Goal: Task Accomplishment & Management: Manage account settings

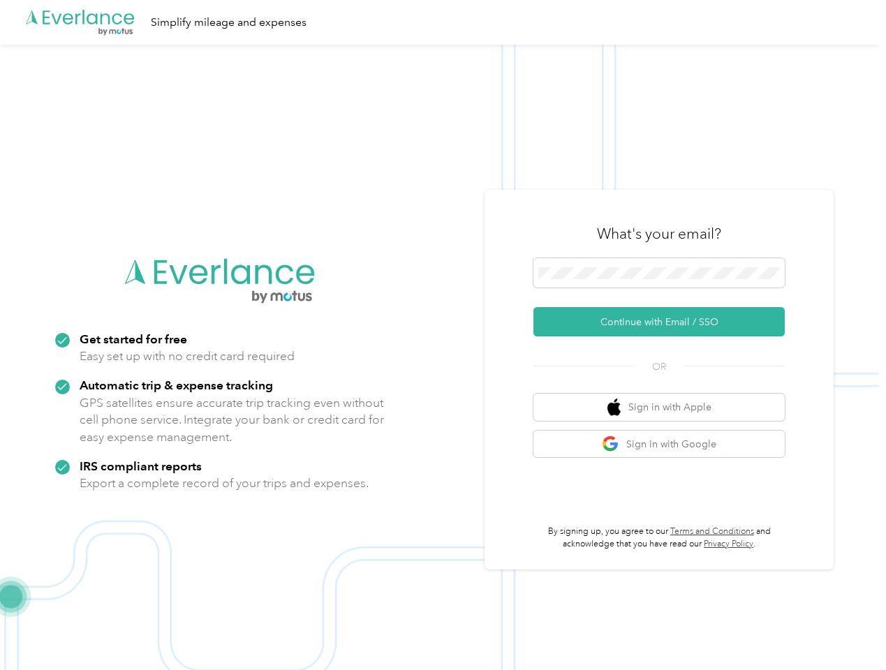
click at [443, 335] on img at bounding box center [439, 380] width 879 height 670
click at [443, 22] on div ".cls-1 { fill: #00adee; } .cls-2 { fill: #fff; } .cls-3 { fill: #707372; } .cls…" at bounding box center [439, 22] width 879 height 45
click at [665, 322] on button "Continue with Email / SSO" at bounding box center [658, 321] width 251 height 29
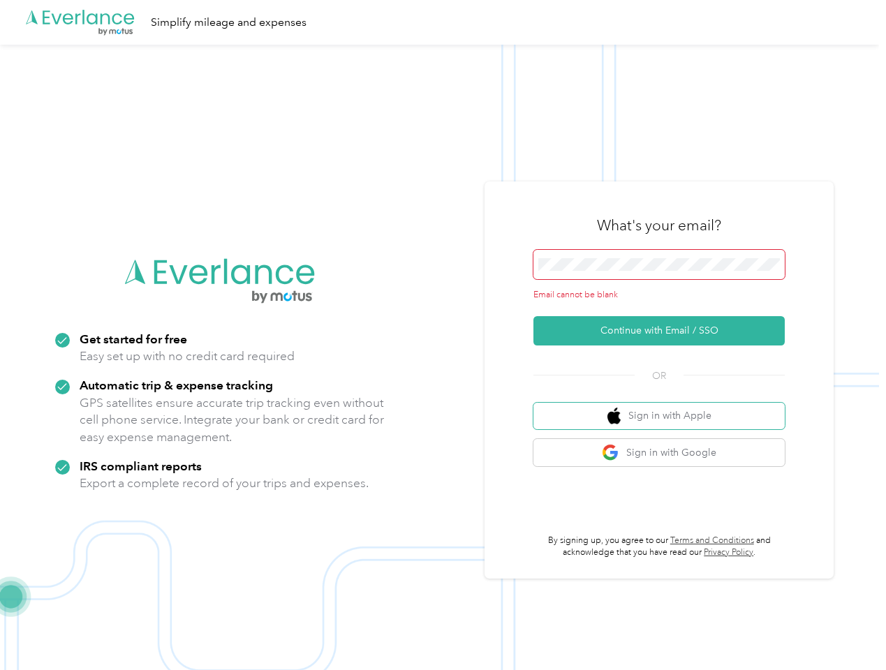
click at [665, 407] on button "Sign in with Apple" at bounding box center [658, 416] width 251 height 27
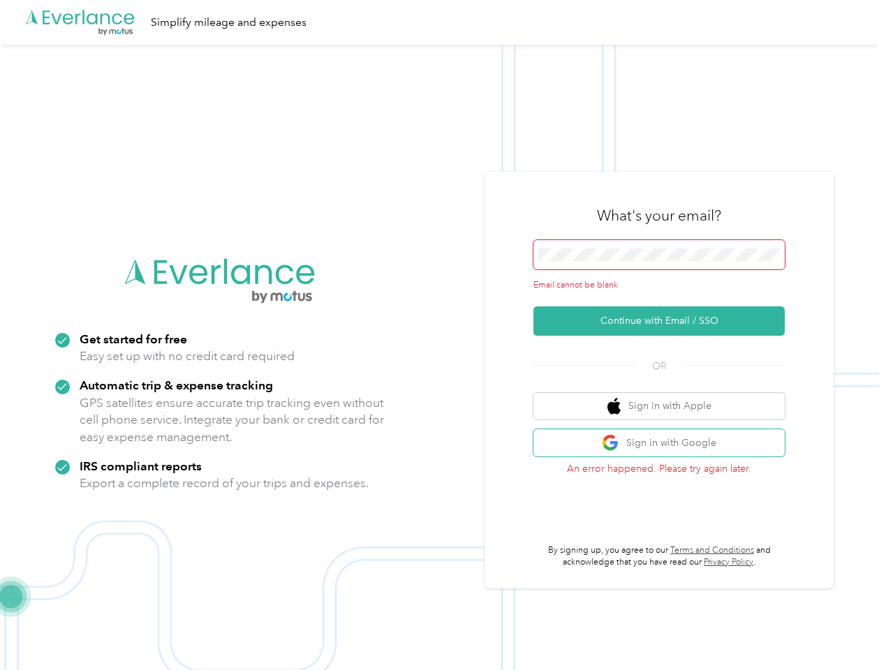
click at [665, 444] on button "Sign in with Google" at bounding box center [658, 442] width 251 height 27
